Goal: Task Accomplishment & Management: Manage account settings

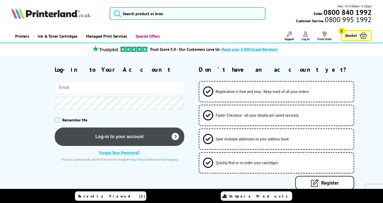
type input "[EMAIL_ADDRESS][DOMAIN_NAME]"
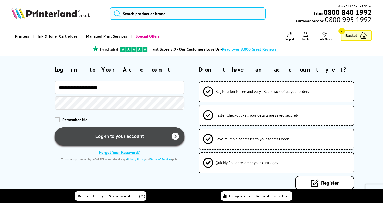
click at [114, 137] on button "Log-in to your account" at bounding box center [119, 136] width 129 height 18
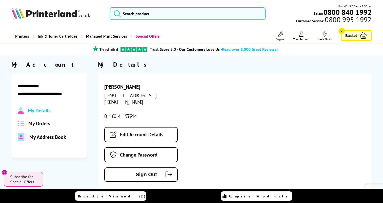
click at [35, 137] on span "My Address Book" at bounding box center [47, 137] width 37 height 7
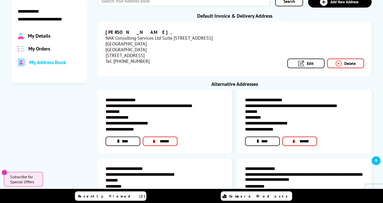
scroll to position [84, 0]
